Goal: Information Seeking & Learning: Find specific fact

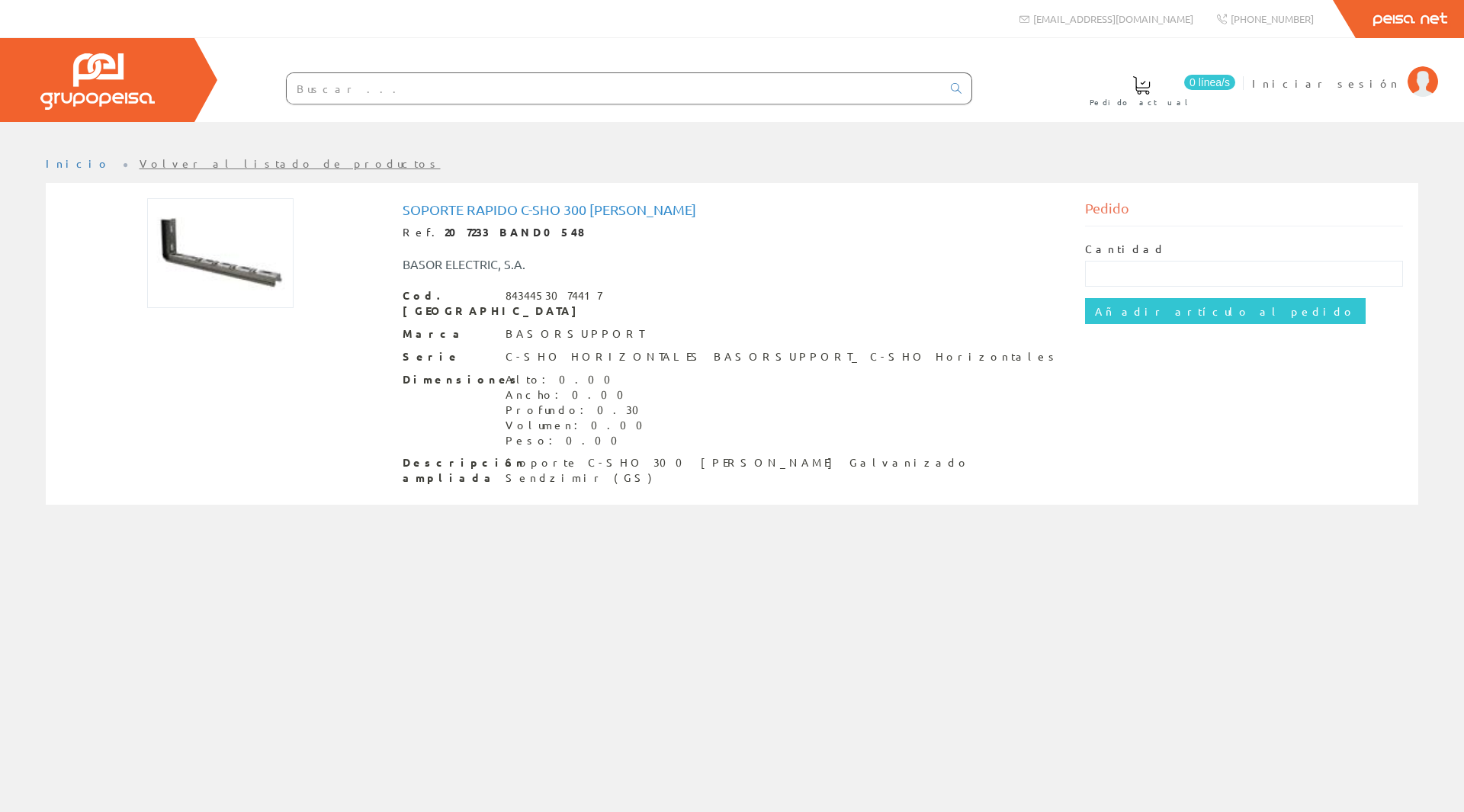
click at [224, 258] on img at bounding box center [220, 253] width 146 height 110
click at [454, 90] on input "text" at bounding box center [615, 89] width 655 height 31
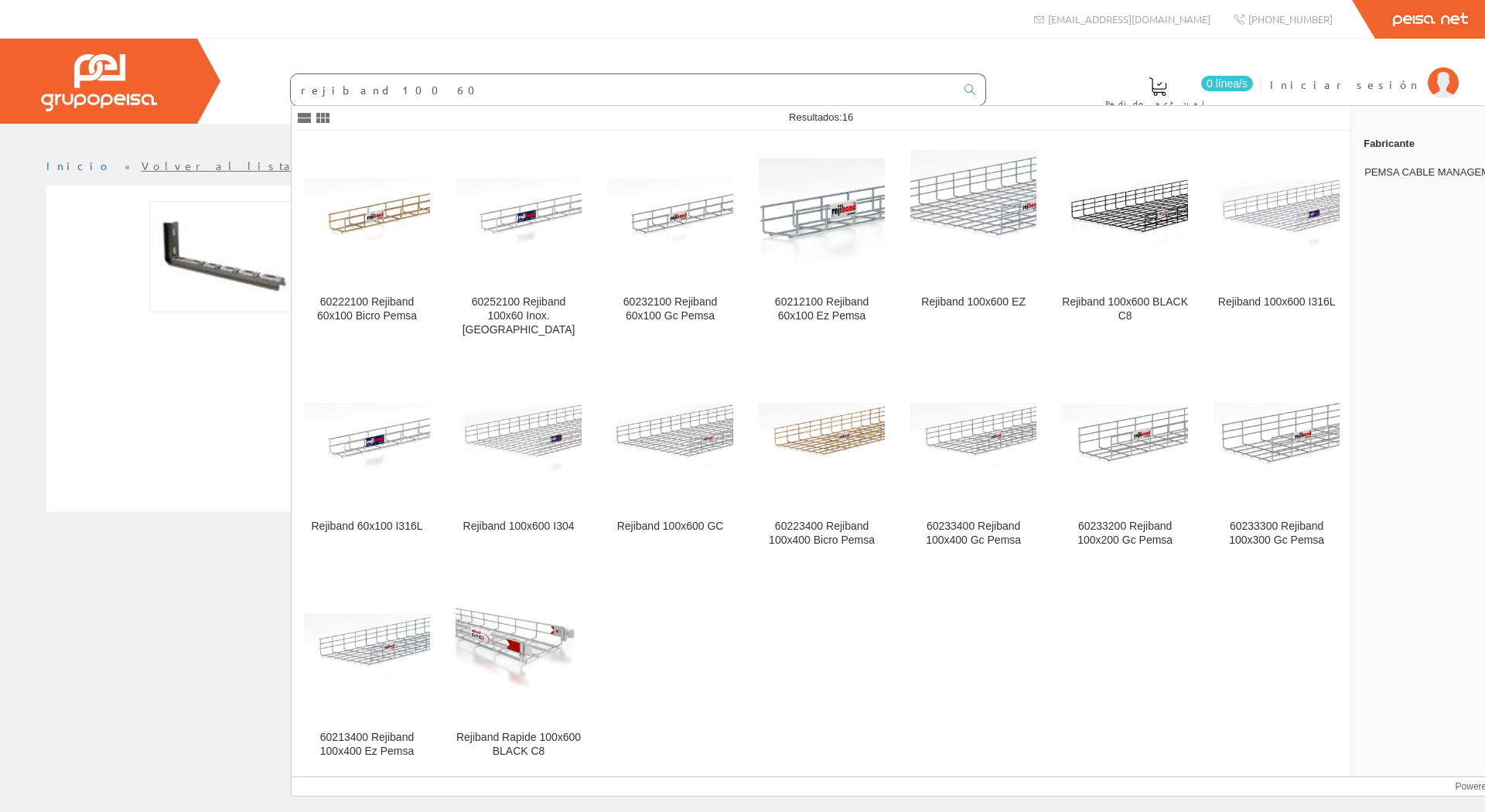
type input "rejiband 100 60"
